Goal: Check status: Check status

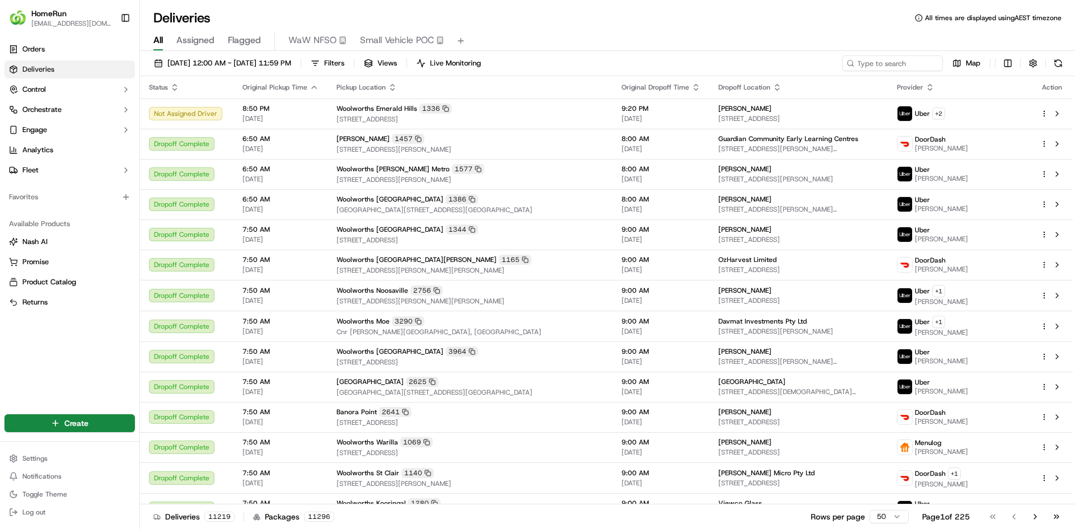
click at [881, 72] on div "[DATE] 12:00 AM - [DATE] 11:59 PM Filters Views Live Monitoring Map" at bounding box center [607, 65] width 935 height 21
click at [878, 65] on input at bounding box center [876, 63] width 134 height 16
paste input "269690317"
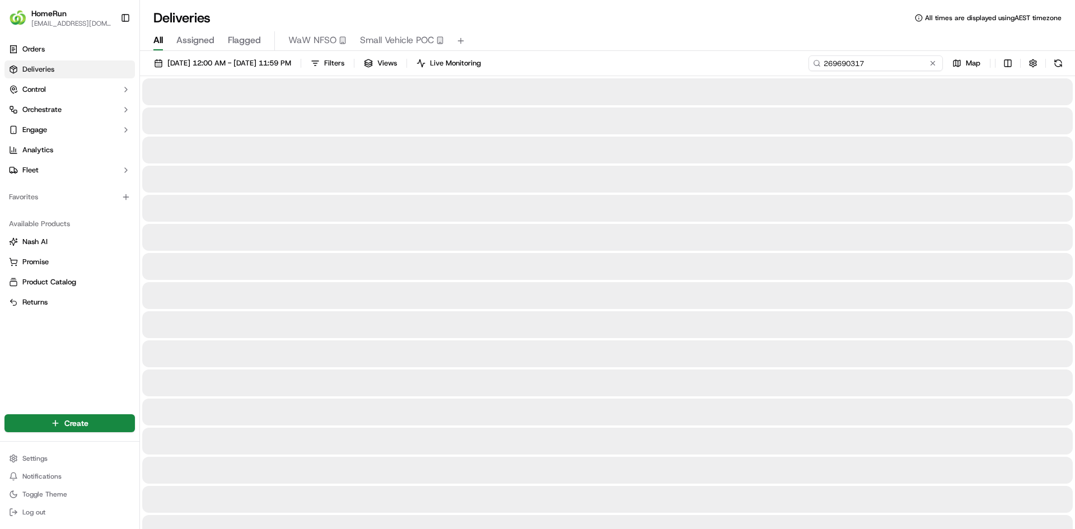
type input "269690317"
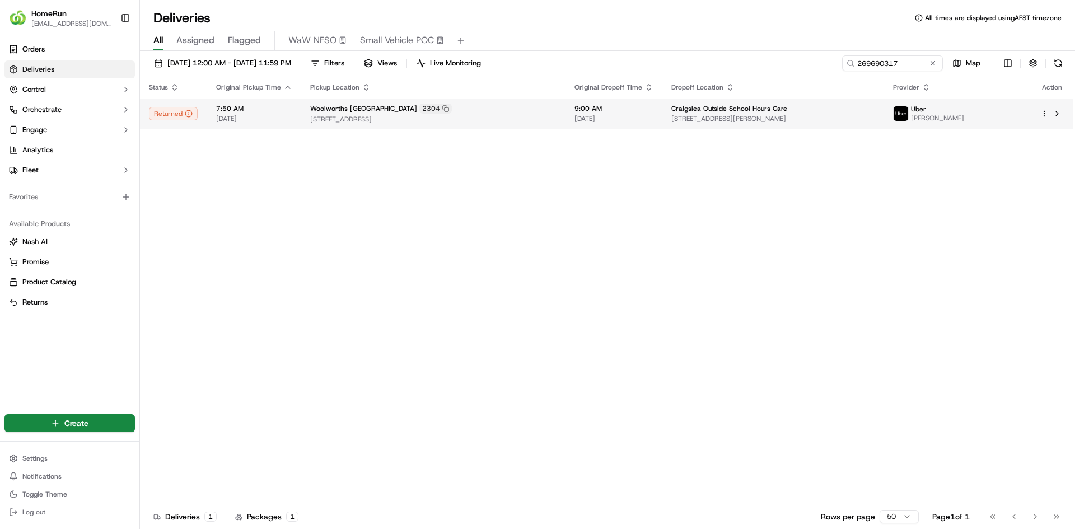
click at [276, 105] on span "7:50 AM" at bounding box center [254, 108] width 76 height 9
